Goal: Find specific page/section: Find specific page/section

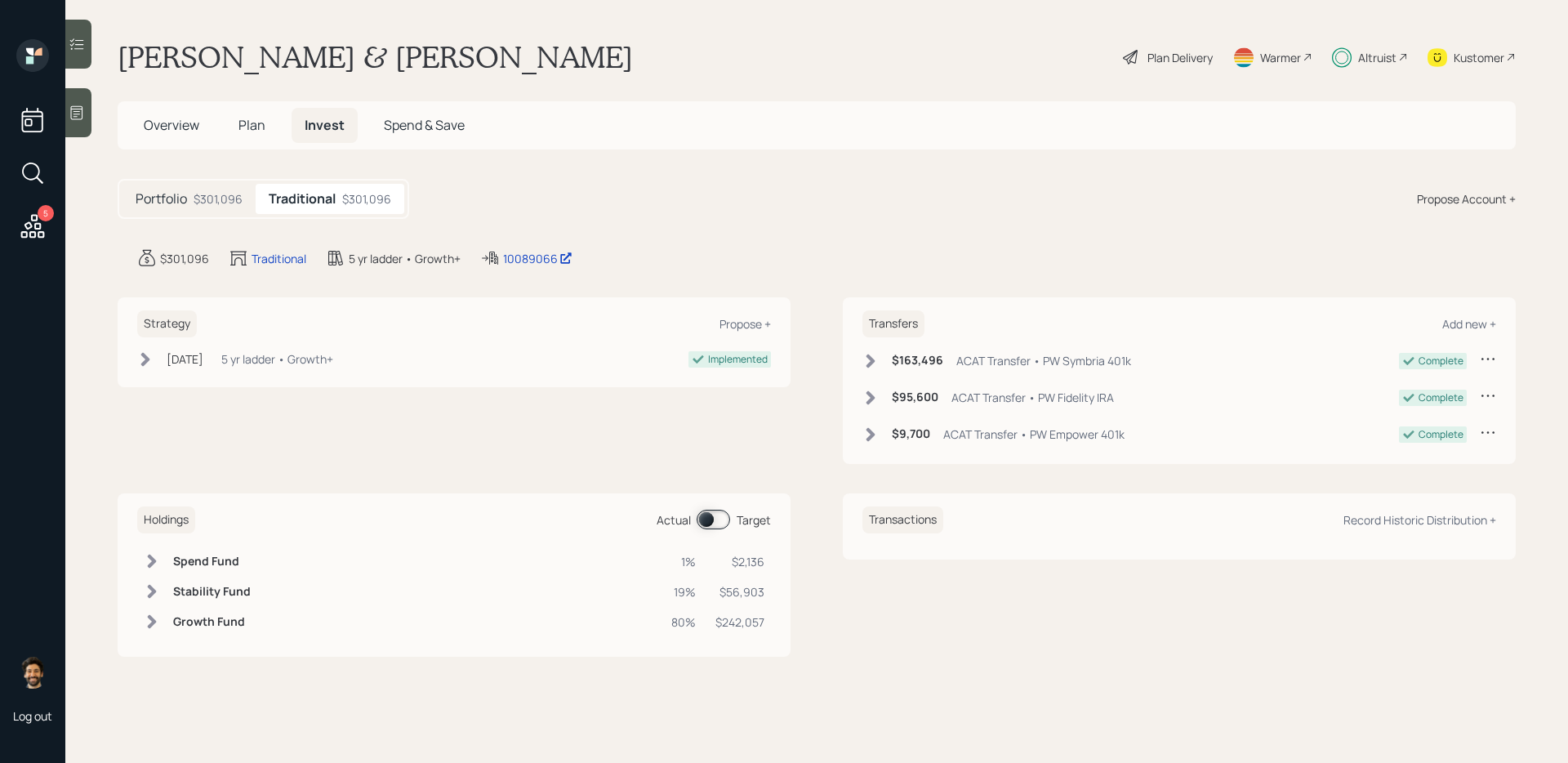
click at [239, 127] on span "Plan" at bounding box center [251, 124] width 27 height 18
